Goal: Transaction & Acquisition: Purchase product/service

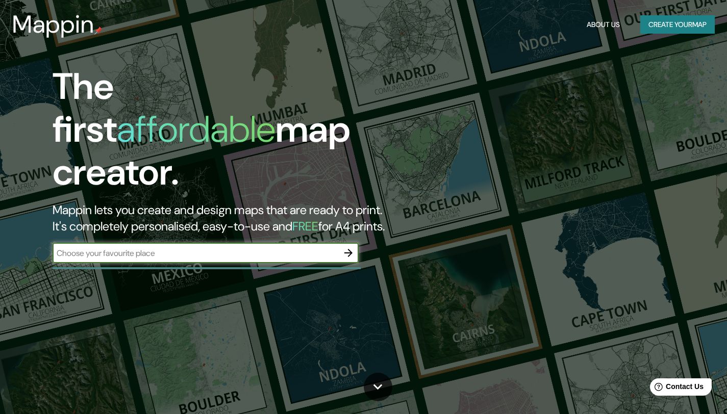
type input "[STREET_ADDRESS]"
click at [349, 247] on icon "button" at bounding box center [348, 253] width 12 height 12
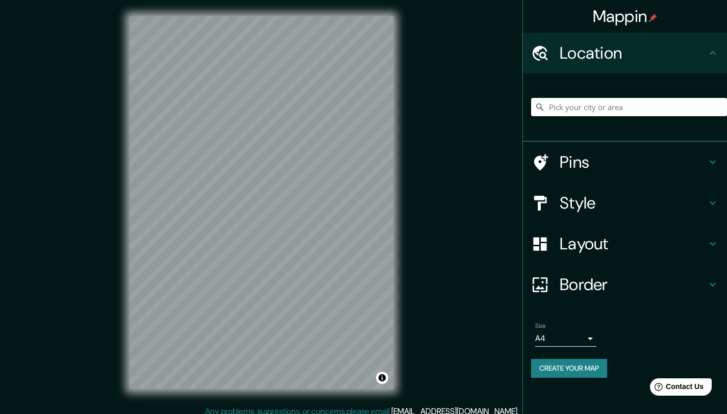
click at [587, 114] on input "Pick your city or area" at bounding box center [629, 107] width 196 height 18
paste input "[STREET_ADDRESS]"
type input "[STREET_ADDRESS]"
click at [624, 166] on h4 "Pins" at bounding box center [632, 162] width 147 height 20
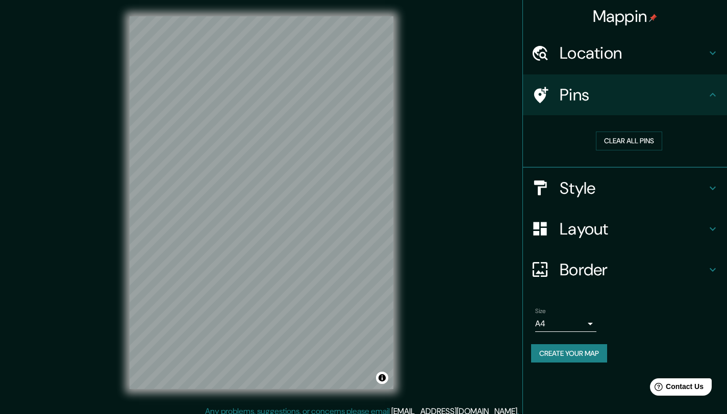
click at [619, 192] on h4 "Style" at bounding box center [632, 188] width 147 height 20
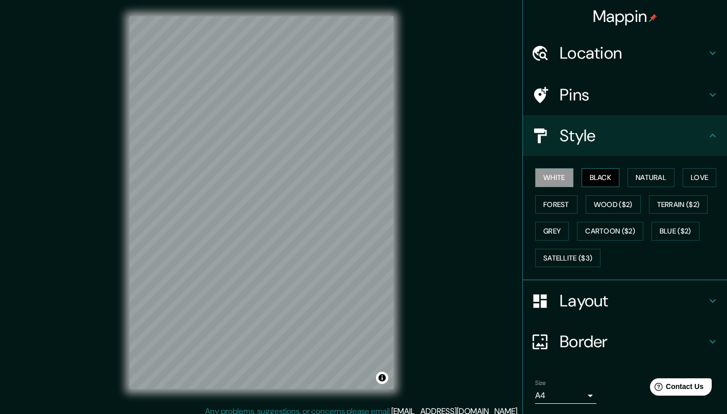
click at [592, 173] on button "Black" at bounding box center [600, 177] width 38 height 19
click at [638, 179] on button "Natural" at bounding box center [650, 177] width 47 height 19
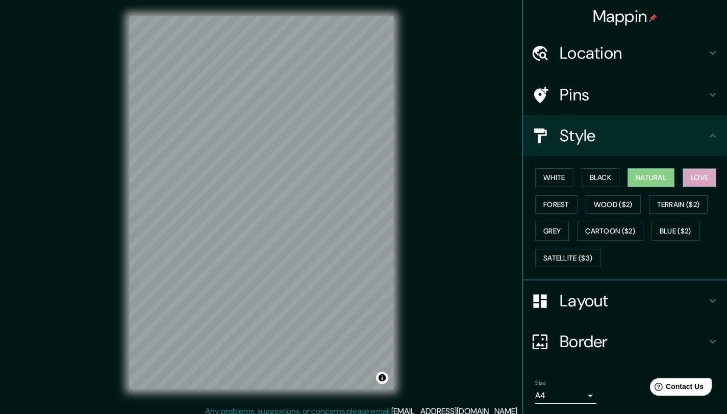
click at [689, 173] on button "Love" at bounding box center [699, 177] width 34 height 19
click at [552, 201] on button "Forest" at bounding box center [556, 204] width 42 height 19
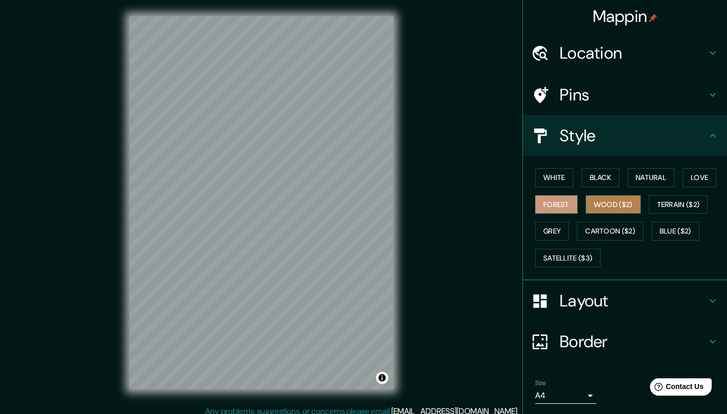
click at [598, 208] on button "Wood ($2)" at bounding box center [612, 204] width 55 height 19
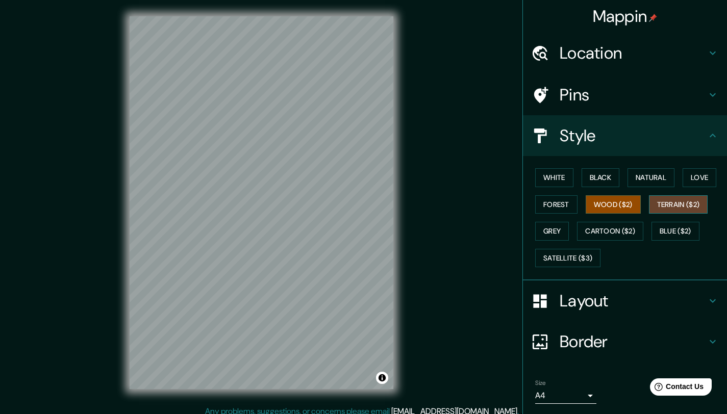
click at [662, 210] on button "Terrain ($2)" at bounding box center [678, 204] width 59 height 19
click at [553, 229] on button "Grey" at bounding box center [552, 231] width 34 height 19
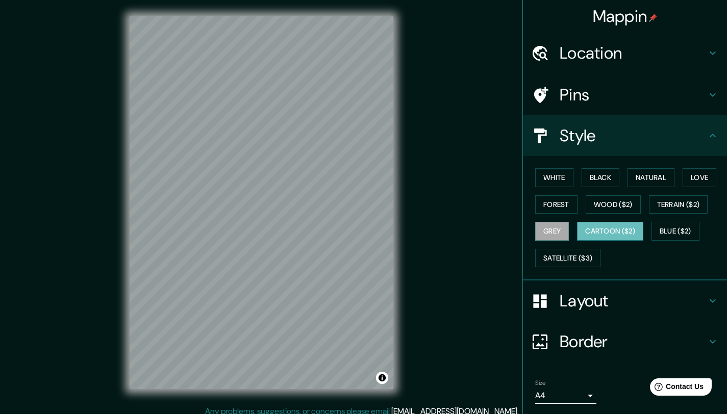
click at [626, 228] on button "Cartoon ($2)" at bounding box center [610, 231] width 66 height 19
click at [660, 231] on button "Blue ($2)" at bounding box center [675, 231] width 48 height 19
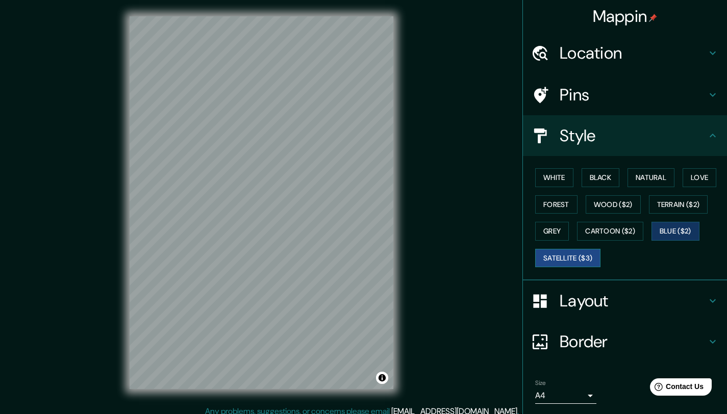
click at [569, 253] on button "Satellite ($3)" at bounding box center [567, 258] width 65 height 19
click at [641, 295] on h4 "Layout" at bounding box center [632, 301] width 147 height 20
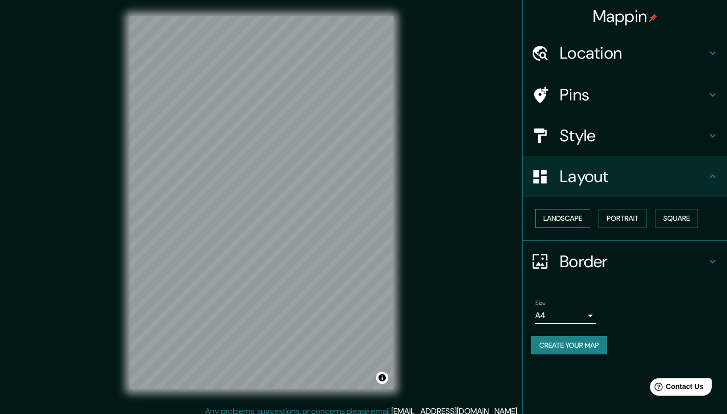
click at [560, 211] on button "Landscape" at bounding box center [562, 218] width 55 height 19
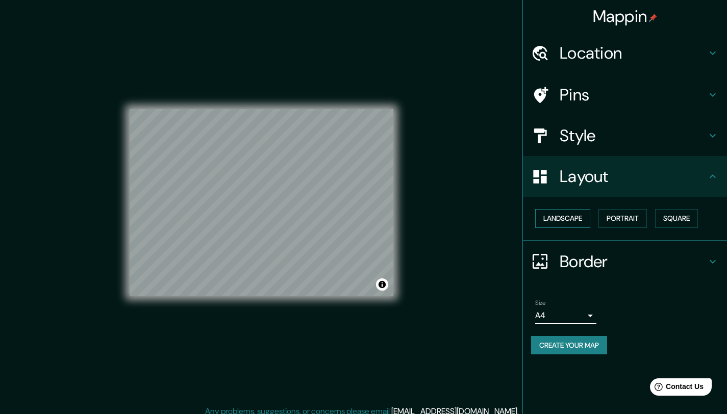
click at [581, 217] on button "Landscape" at bounding box center [562, 218] width 55 height 19
click at [631, 214] on button "Portrait" at bounding box center [622, 218] width 48 height 19
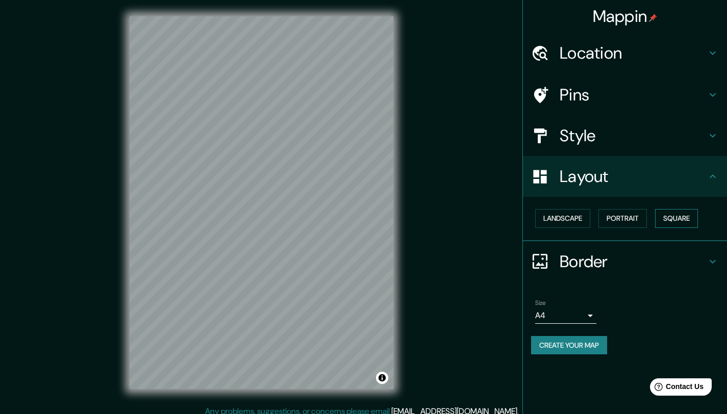
click at [692, 218] on button "Square" at bounding box center [676, 218] width 43 height 19
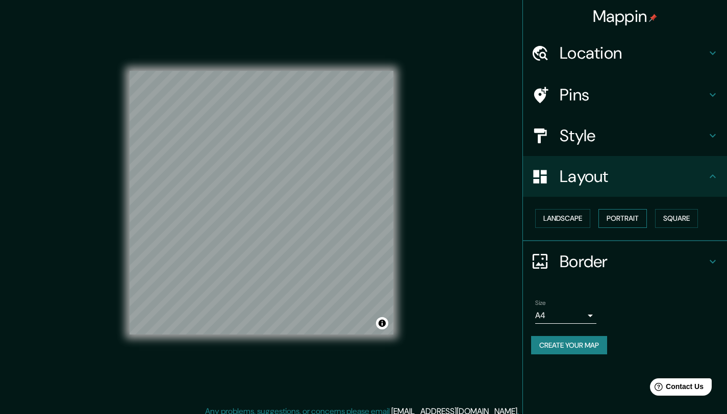
click at [629, 217] on button "Portrait" at bounding box center [622, 218] width 48 height 19
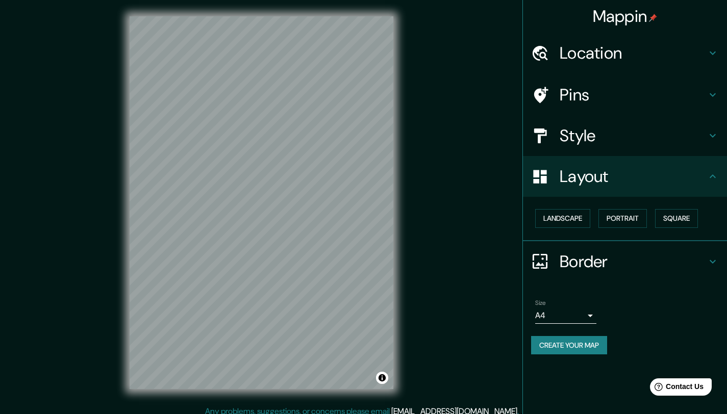
click at [624, 259] on h4 "Border" at bounding box center [632, 261] width 147 height 20
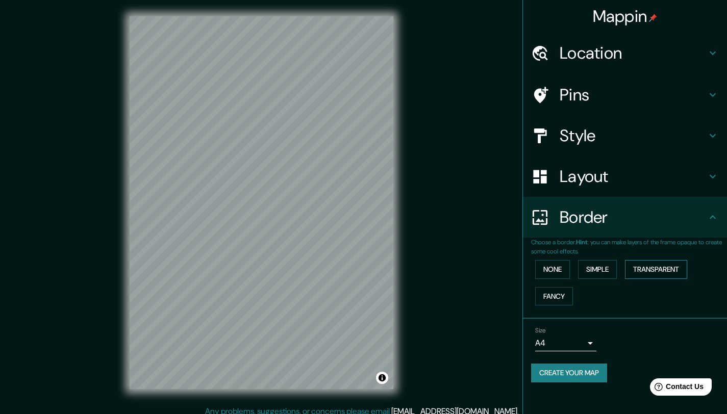
click at [640, 271] on button "Transparent" at bounding box center [656, 269] width 62 height 19
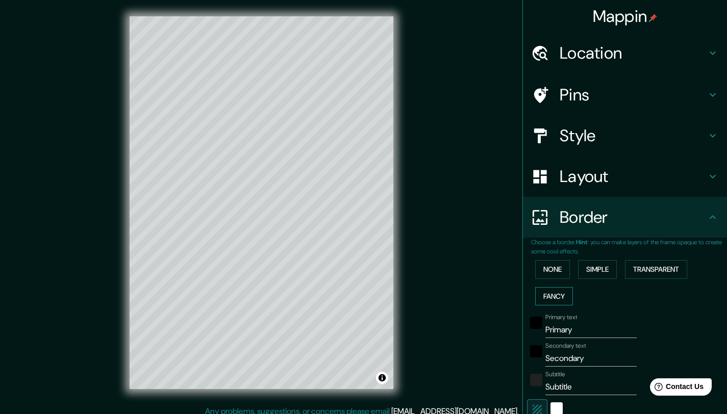
click at [549, 293] on button "Fancy" at bounding box center [554, 296] width 38 height 19
click at [552, 299] on button "Fancy" at bounding box center [554, 296] width 38 height 19
type input "207"
type input "41"
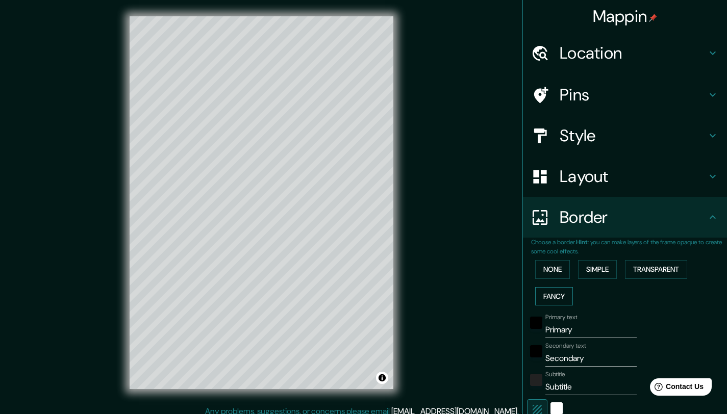
type input "21"
click at [543, 261] on button "None" at bounding box center [552, 269] width 35 height 19
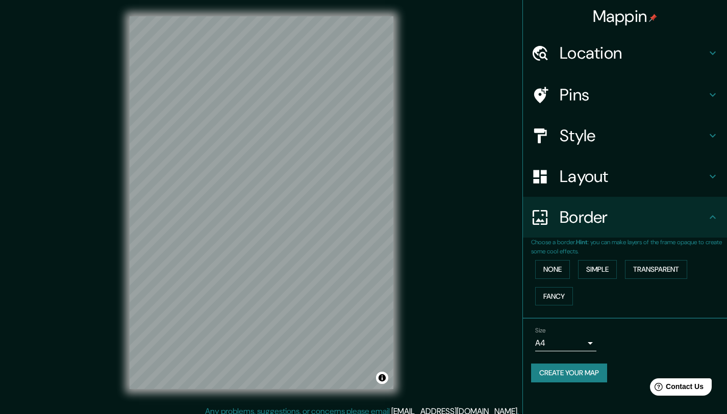
click at [576, 133] on h4 "Style" at bounding box center [632, 135] width 147 height 20
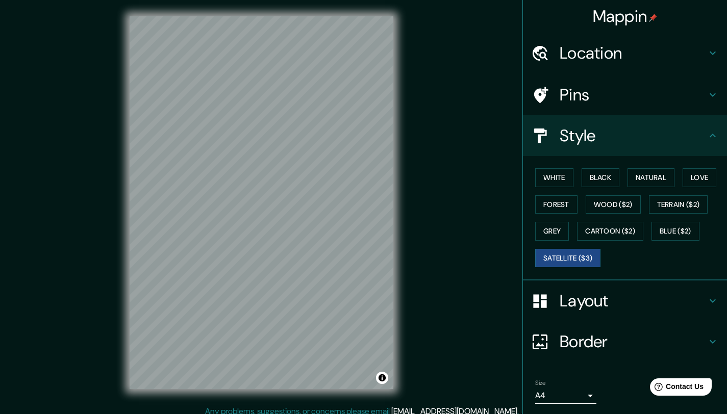
click at [537, 163] on div "White Black Natural Love Forest Wood ($2) Terrain ($2) Grey Cartoon ($2) Blue (…" at bounding box center [625, 218] width 204 height 124
click at [543, 167] on div "White Black Natural Love Forest Wood ($2) Terrain ($2) Grey Cartoon ($2) Blue (…" at bounding box center [629, 217] width 196 height 107
click at [543, 168] on button "White" at bounding box center [554, 177] width 38 height 19
click at [599, 180] on button "Black" at bounding box center [600, 177] width 38 height 19
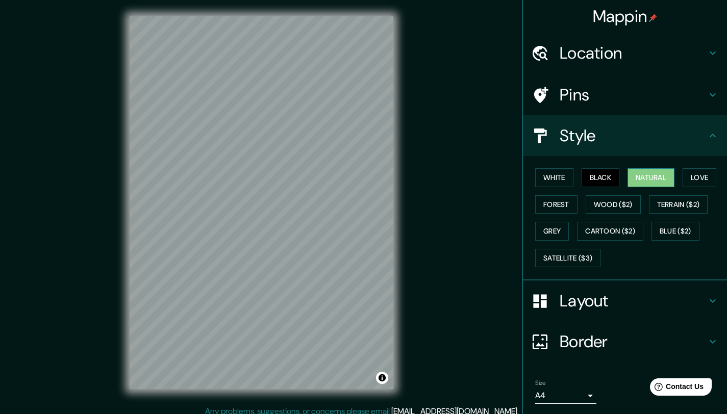
click at [632, 178] on button "Natural" at bounding box center [650, 177] width 47 height 19
click at [686, 42] on div "Location" at bounding box center [625, 53] width 204 height 41
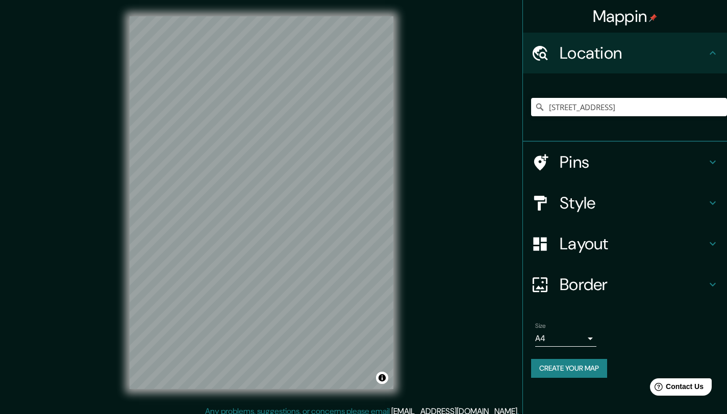
click at [647, 157] on h4 "Pins" at bounding box center [632, 162] width 147 height 20
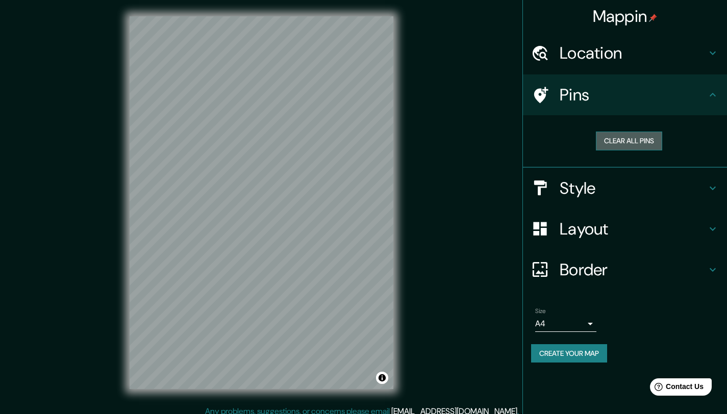
click at [655, 144] on button "Clear all pins" at bounding box center [628, 141] width 66 height 19
click at [592, 93] on h4 "Pins" at bounding box center [632, 95] width 147 height 20
